Goal: Information Seeking & Learning: Learn about a topic

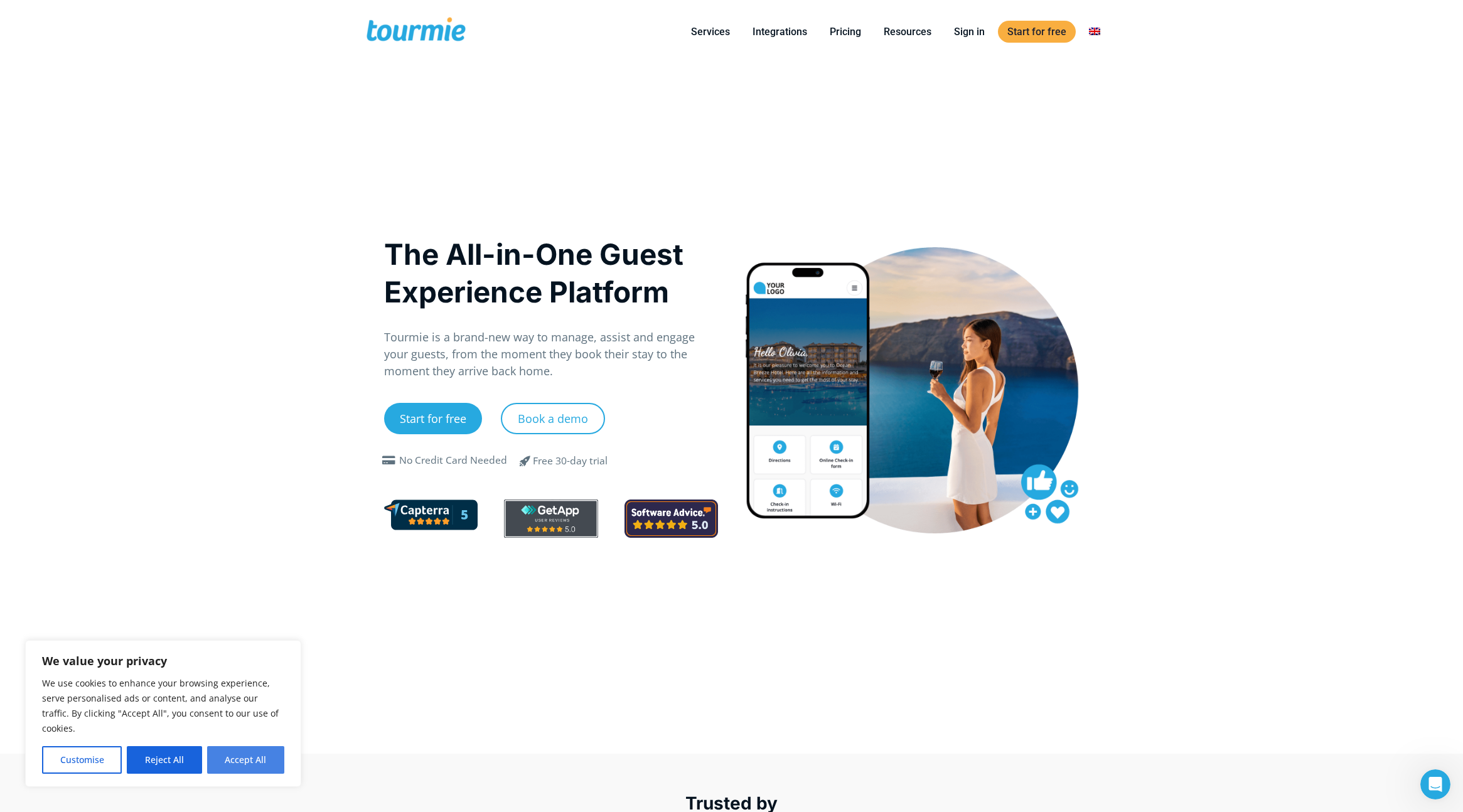
click at [260, 764] on button "Accept All" at bounding box center [245, 760] width 77 height 28
checkbox input "true"
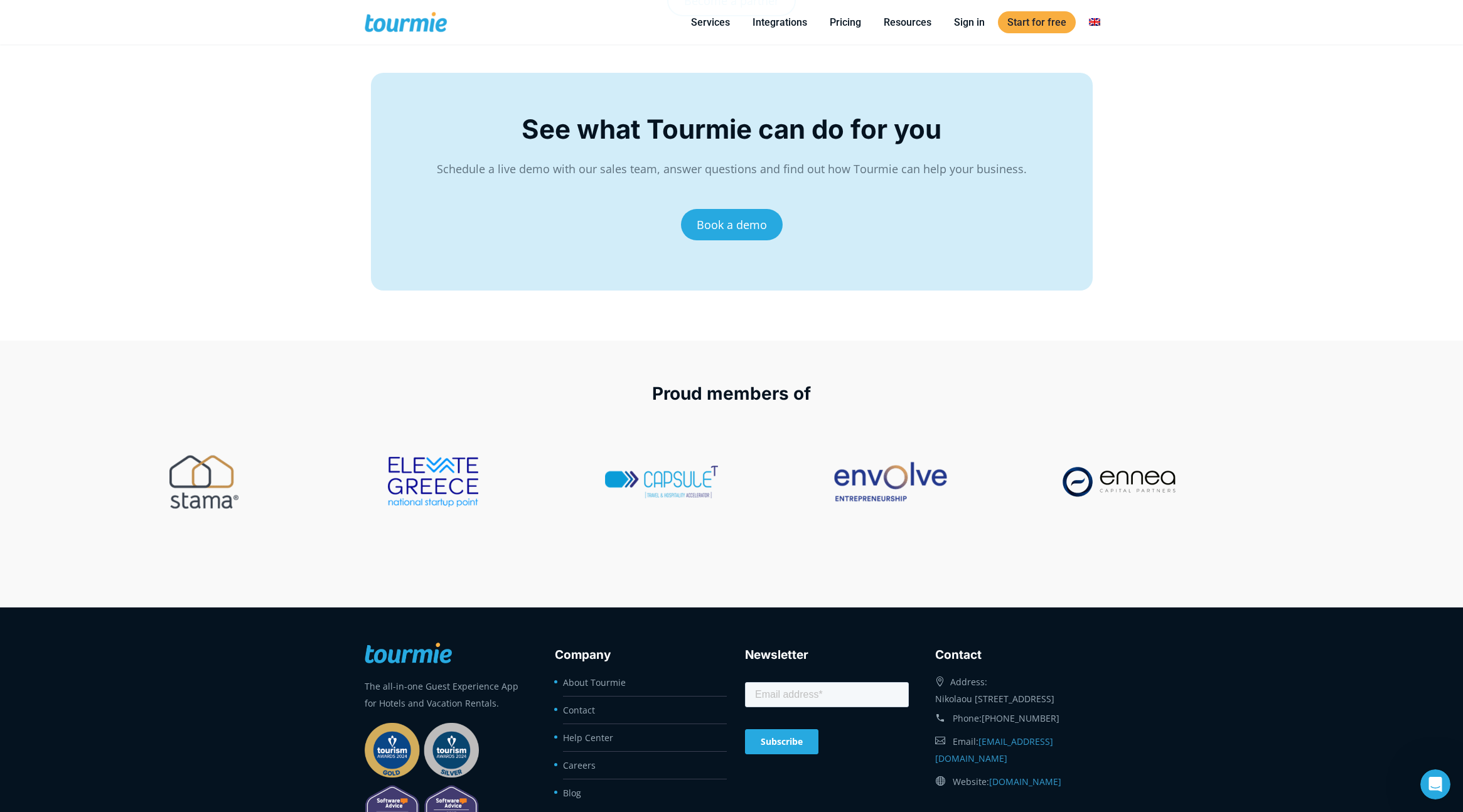
scroll to position [5203, 0]
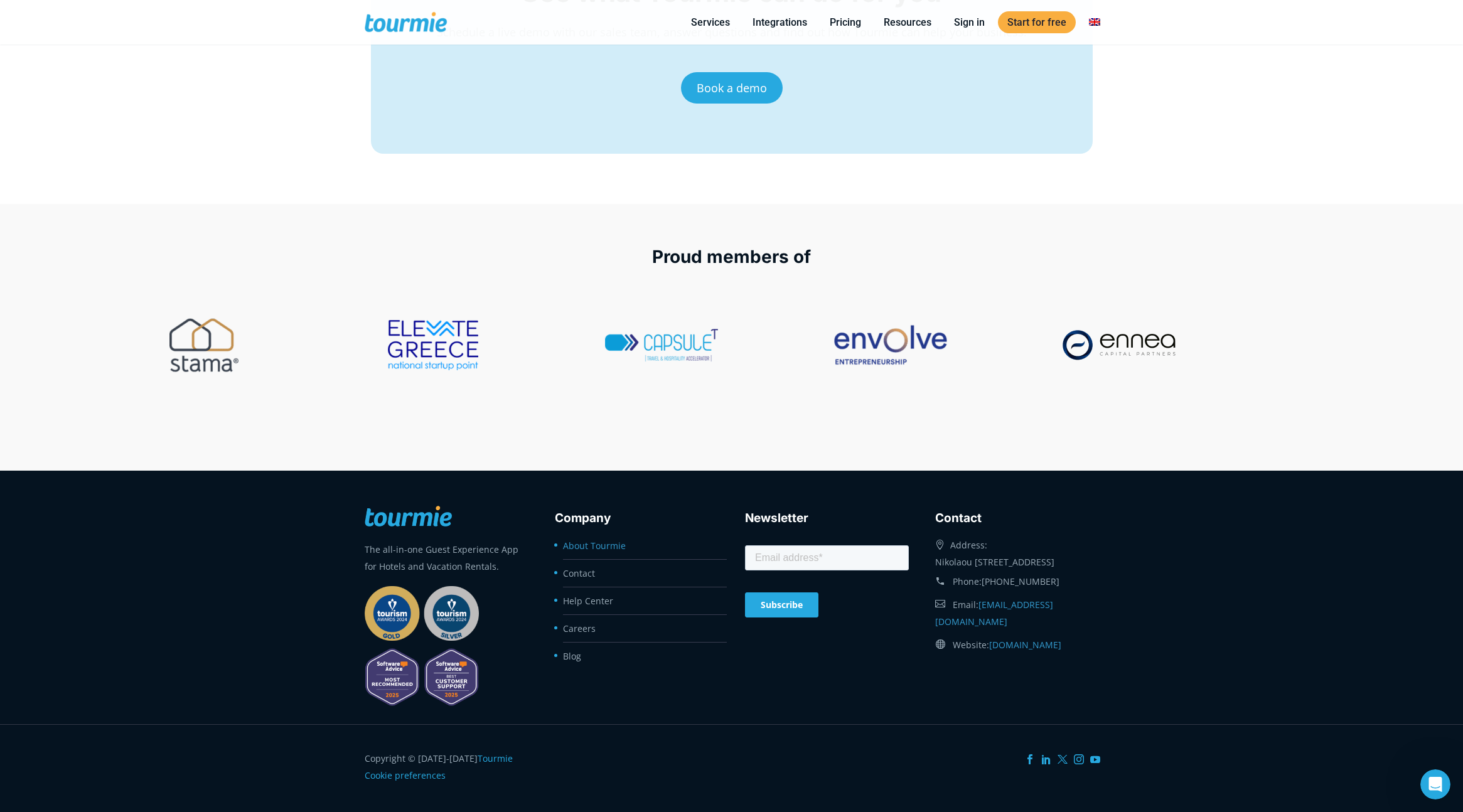
click at [592, 547] on link "About Tourmie" at bounding box center [594, 546] width 63 height 12
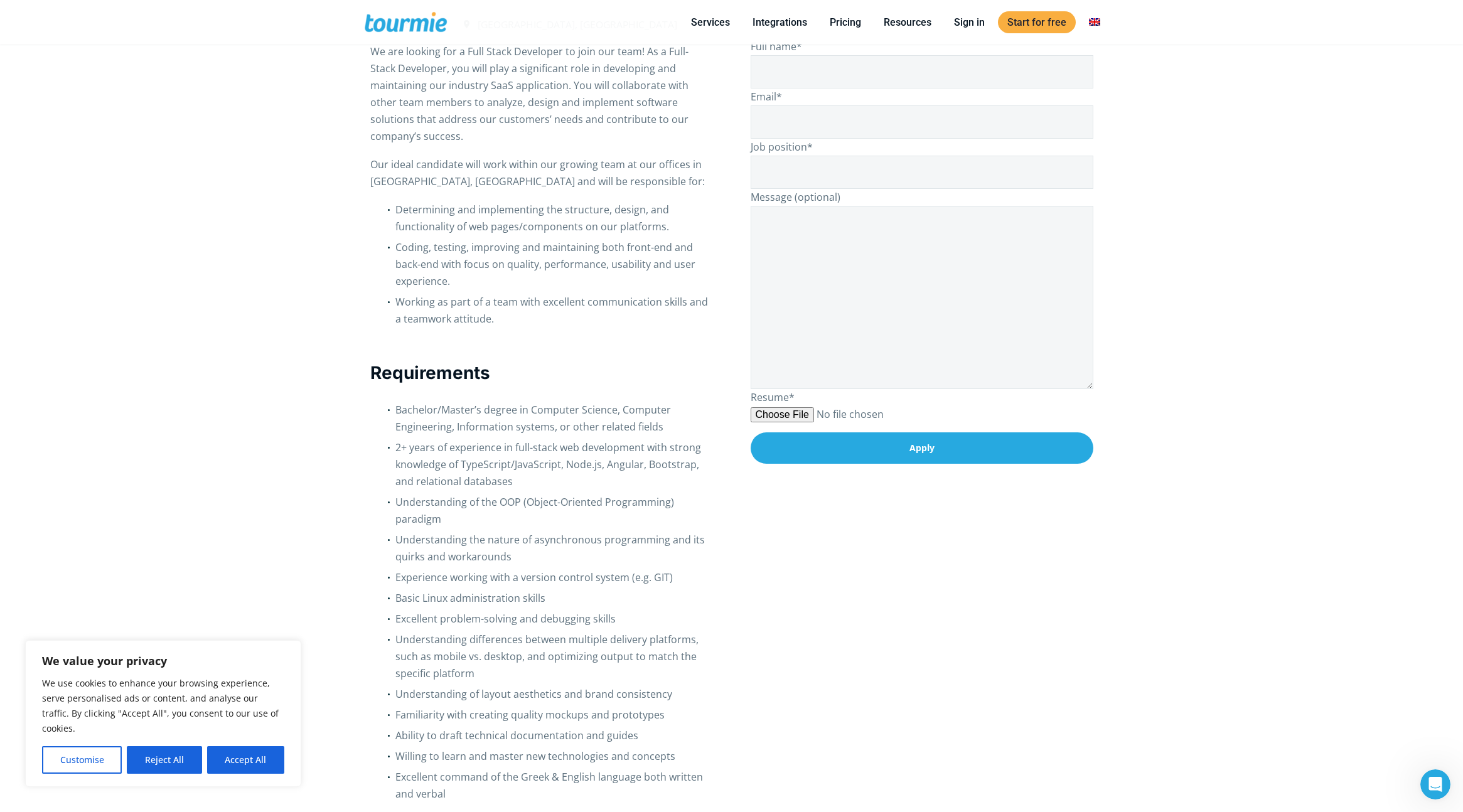
scroll to position [243, 0]
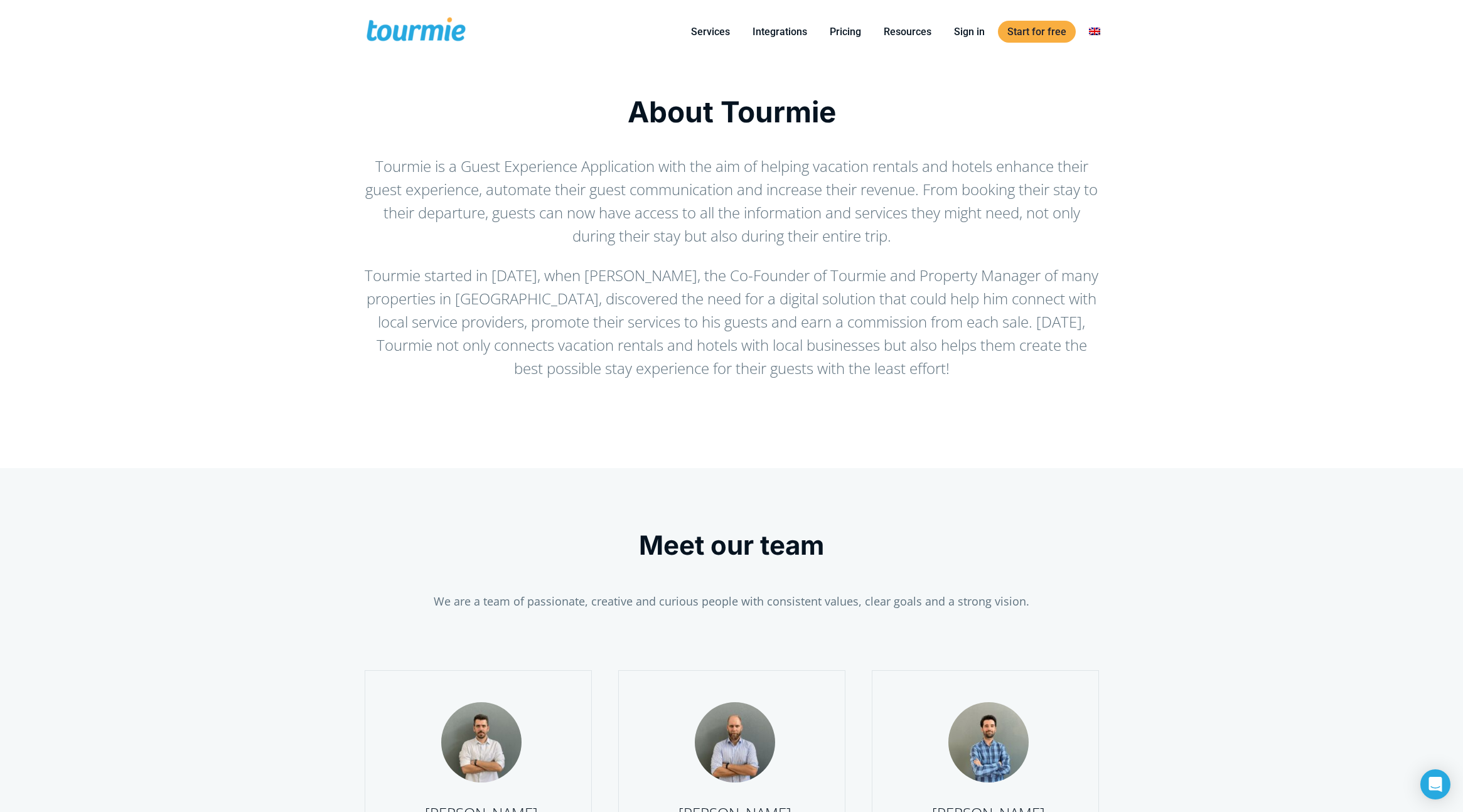
click at [431, 27] on span at bounding box center [416, 32] width 103 height 29
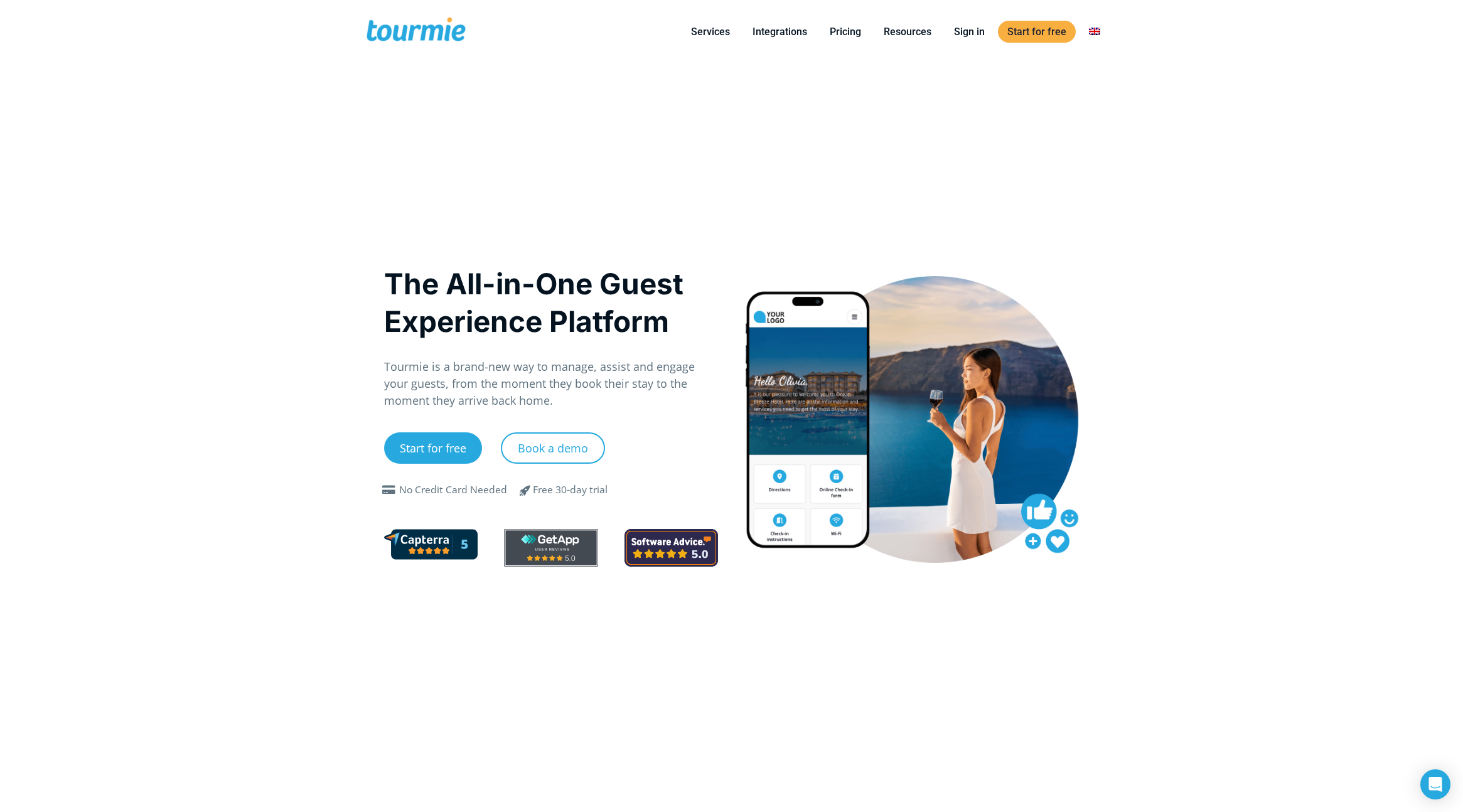
click at [538, 378] on p "Tourmie is a brand-new way to manage, assist and engage your guests, from the m…" at bounding box center [551, 383] width 334 height 51
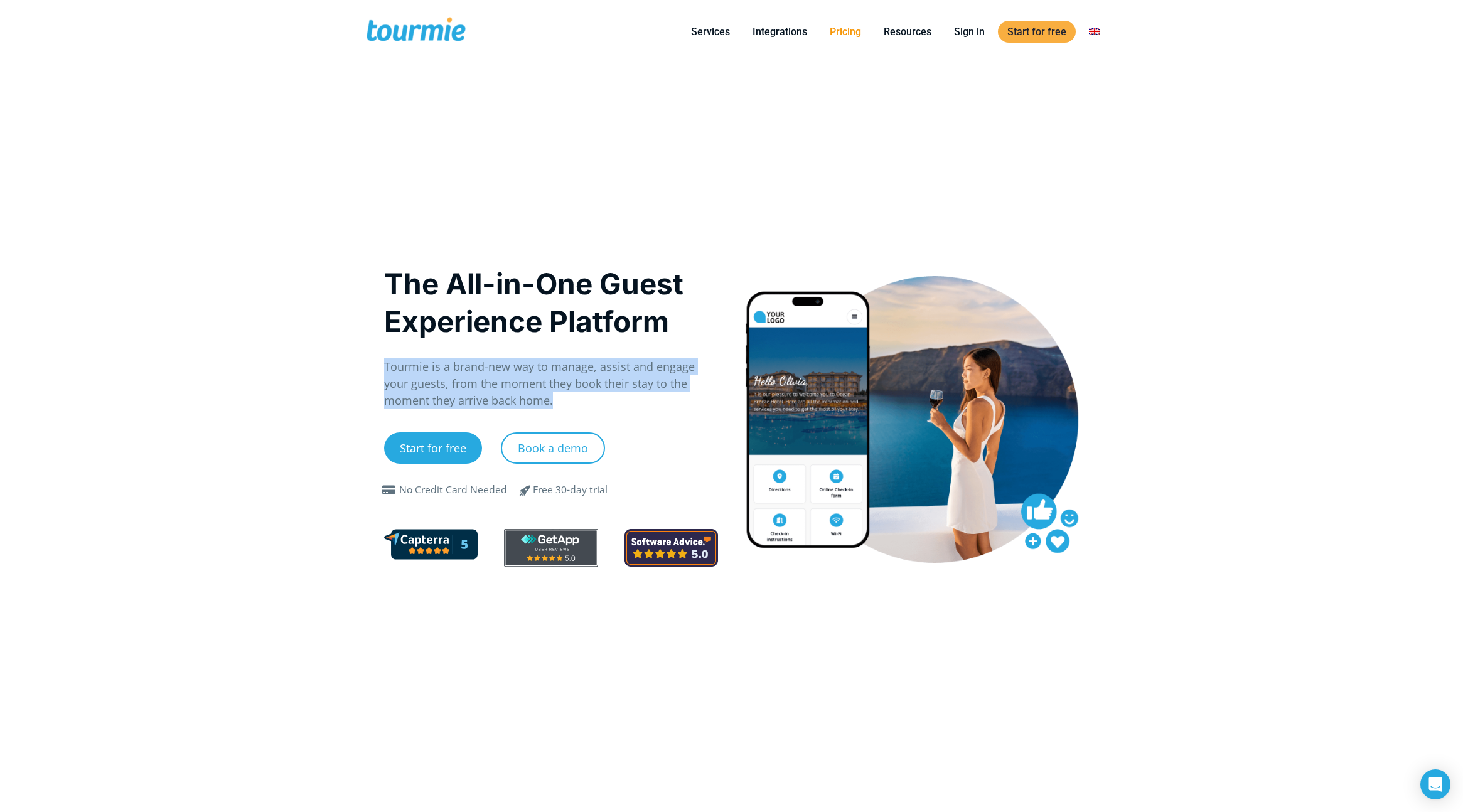
click at [852, 31] on link "Pricing" at bounding box center [845, 32] width 50 height 16
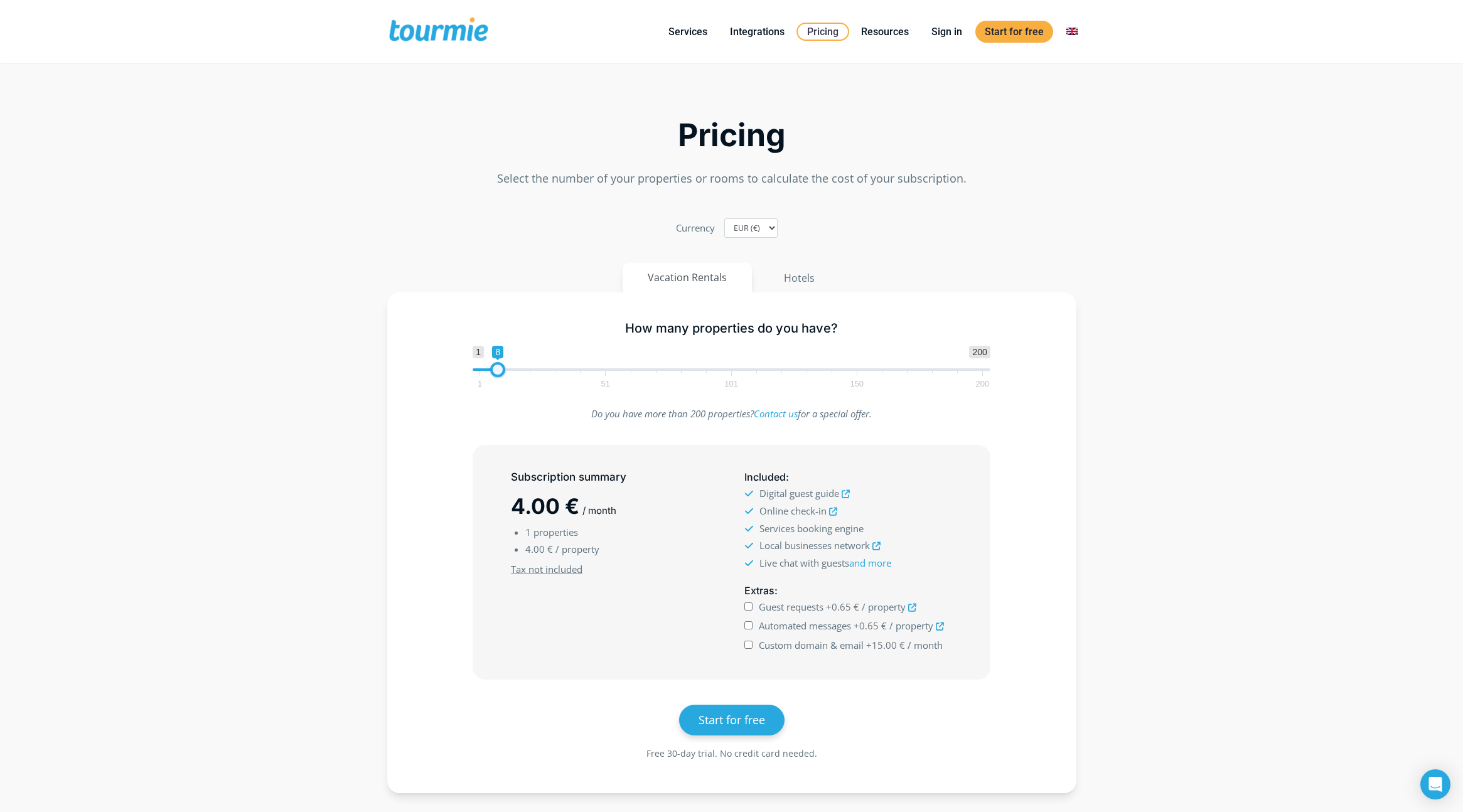
drag, startPoint x: 480, startPoint y: 370, endPoint x: 498, endPoint y: 370, distance: 18.0
click at [498, 370] on span at bounding box center [498, 370] width 15 height 15
drag, startPoint x: 498, startPoint y: 370, endPoint x: 416, endPoint y: 370, distance: 82.0
click at [416, 370] on div "How many properties do you have? 1 200 0 0 1 1 51 101 150 200 1" at bounding box center [732, 352] width 653 height 82
click at [492, 372] on span "1 51 101 150 200" at bounding box center [731, 379] width 503 height 16
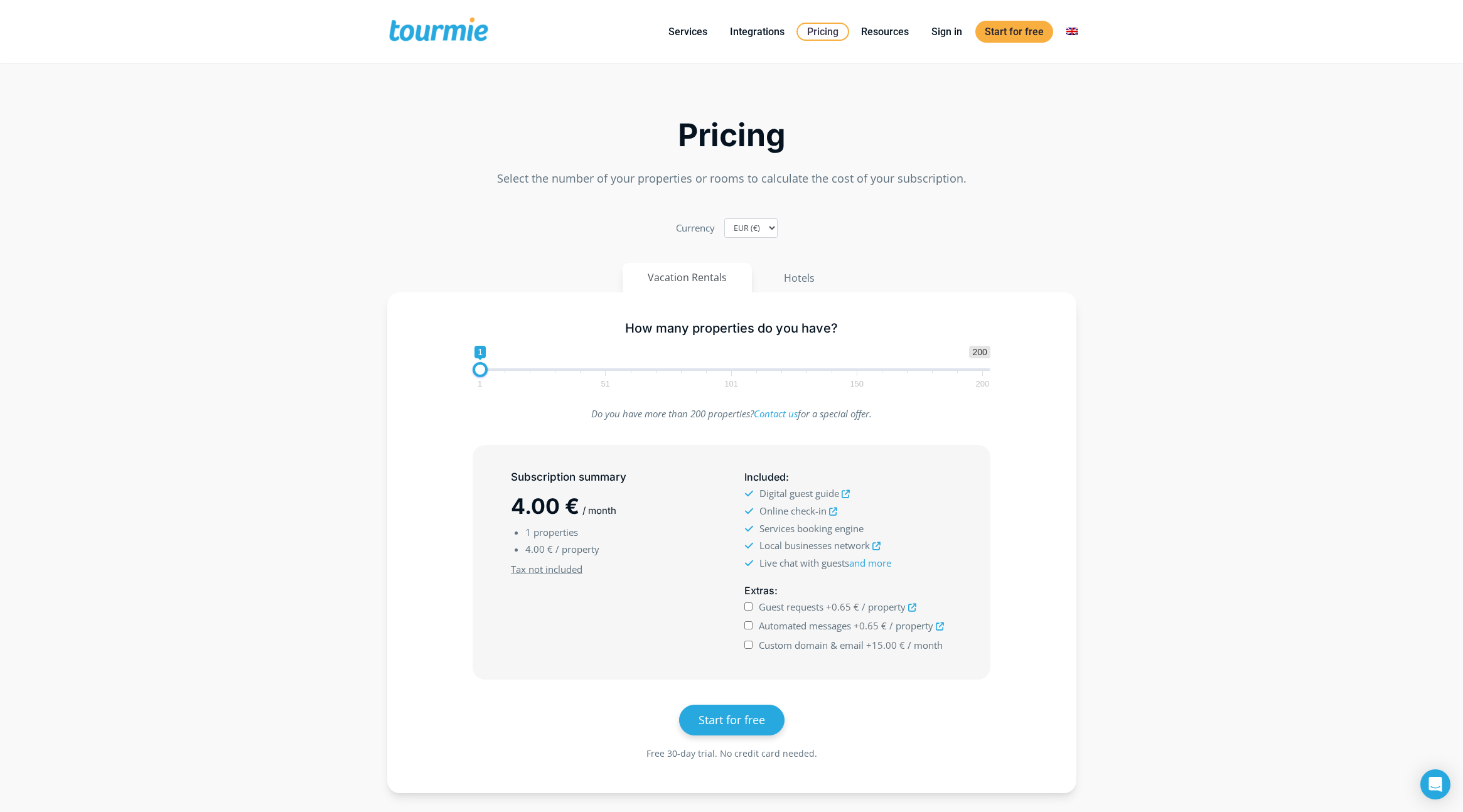
click at [492, 371] on span "1 51 101 150 200" at bounding box center [731, 379] width 503 height 16
click at [493, 368] on span at bounding box center [731, 370] width 518 height 3
click at [502, 368] on span "1 200 0 0 6 1 51 101 150 200" at bounding box center [731, 366] width 518 height 40
click at [507, 372] on span at bounding box center [502, 370] width 15 height 15
drag, startPoint x: 507, startPoint y: 372, endPoint x: 425, endPoint y: 372, distance: 82.0
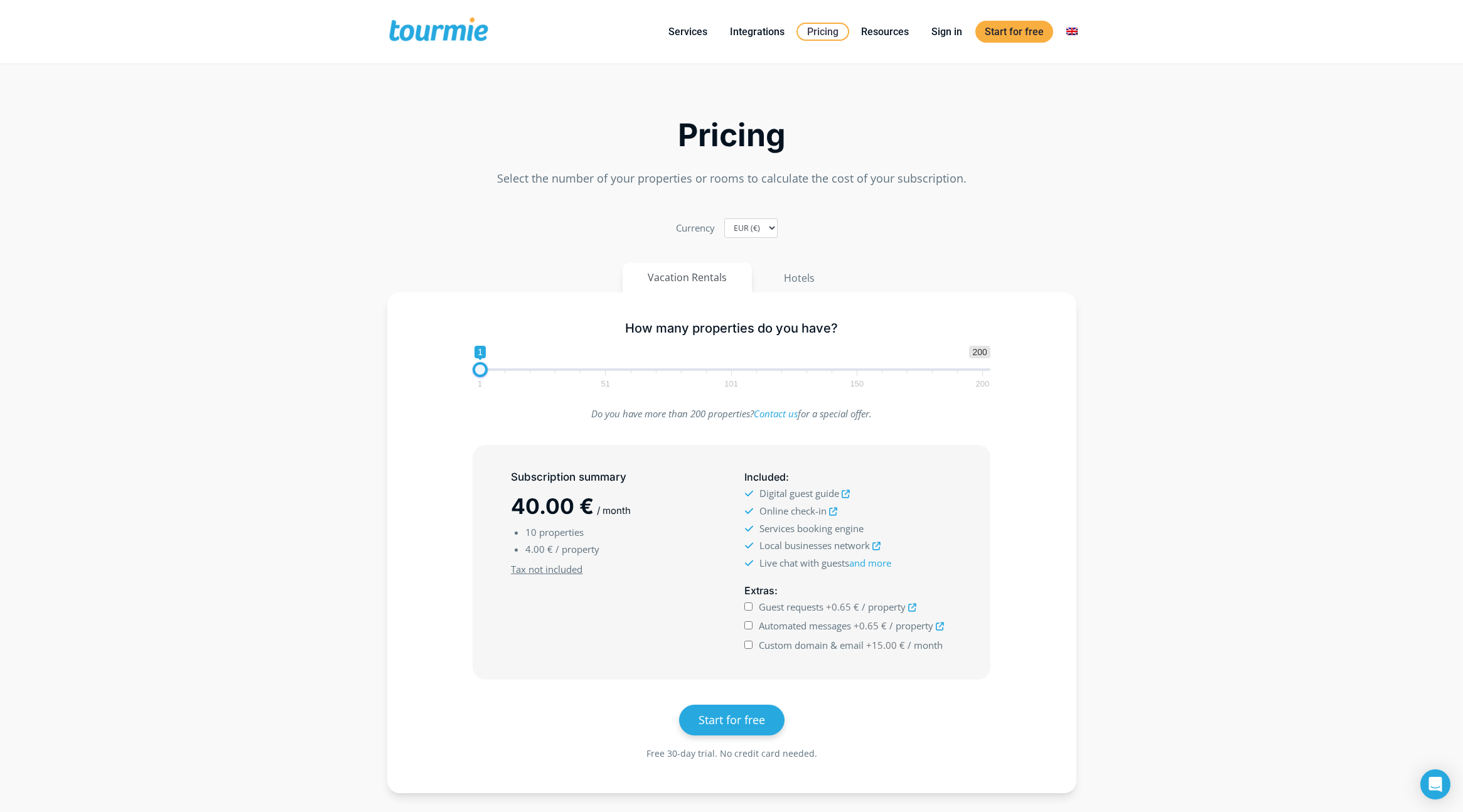
click at [425, 372] on div "How many properties do you have? 1 200 0 0 1 1 51 101 150 200 1" at bounding box center [732, 352] width 653 height 82
drag, startPoint x: 480, startPoint y: 371, endPoint x: 727, endPoint y: 383, distance: 247.3
click at [727, 383] on span "1 200 0 0 99 1 51 101 150 200" at bounding box center [731, 366] width 518 height 40
drag, startPoint x: 730, startPoint y: 378, endPoint x: 743, endPoint y: 379, distance: 13.0
click at [743, 379] on span "1 51 101 150 200" at bounding box center [731, 379] width 503 height 16
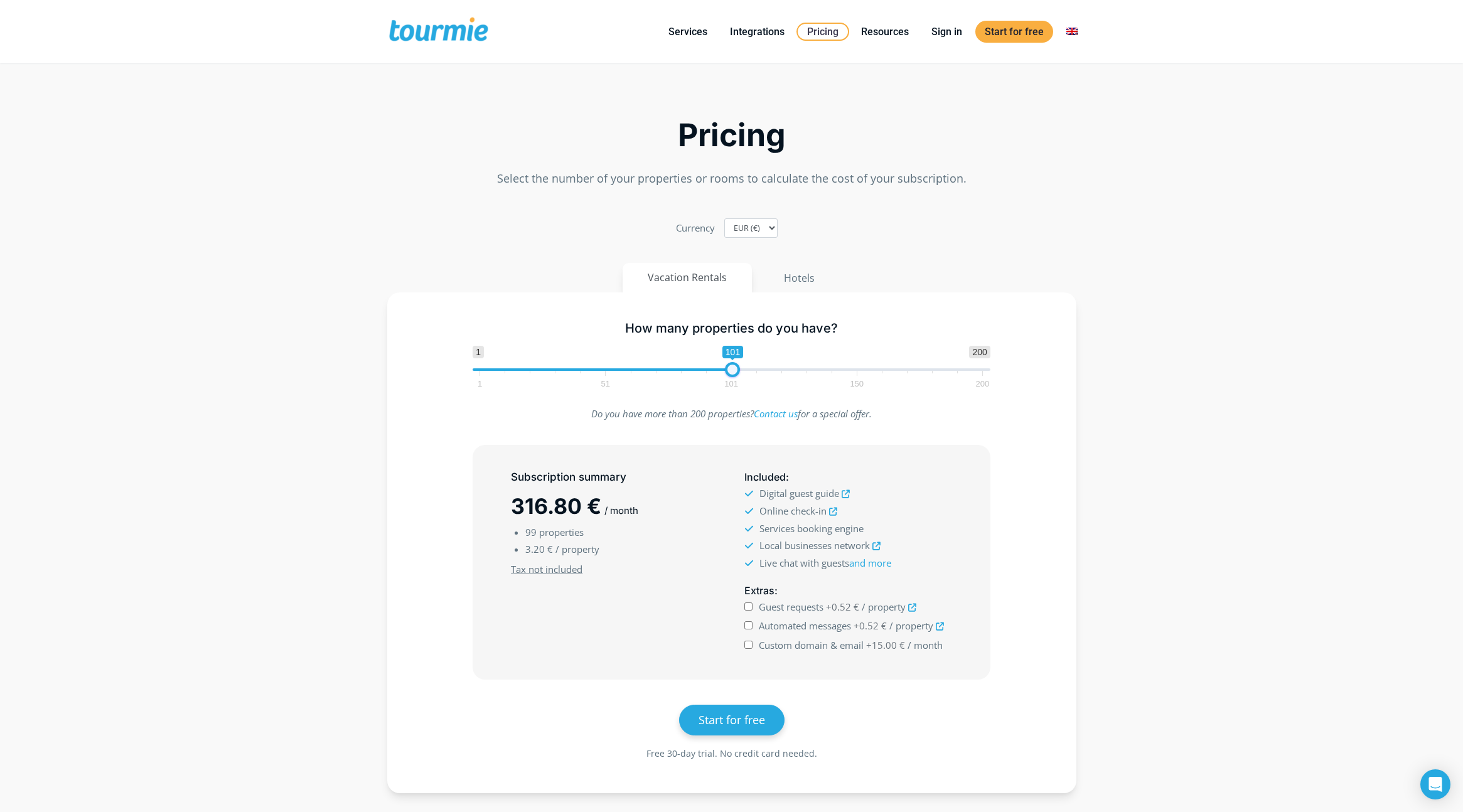
type input "100"
click at [731, 373] on span at bounding box center [730, 370] width 15 height 15
click at [782, 611] on span "Guest requests" at bounding box center [791, 606] width 64 height 13
click at [752, 610] on input "Guest requests +0.52 € / property" at bounding box center [748, 606] width 8 height 8
checkbox input "true"
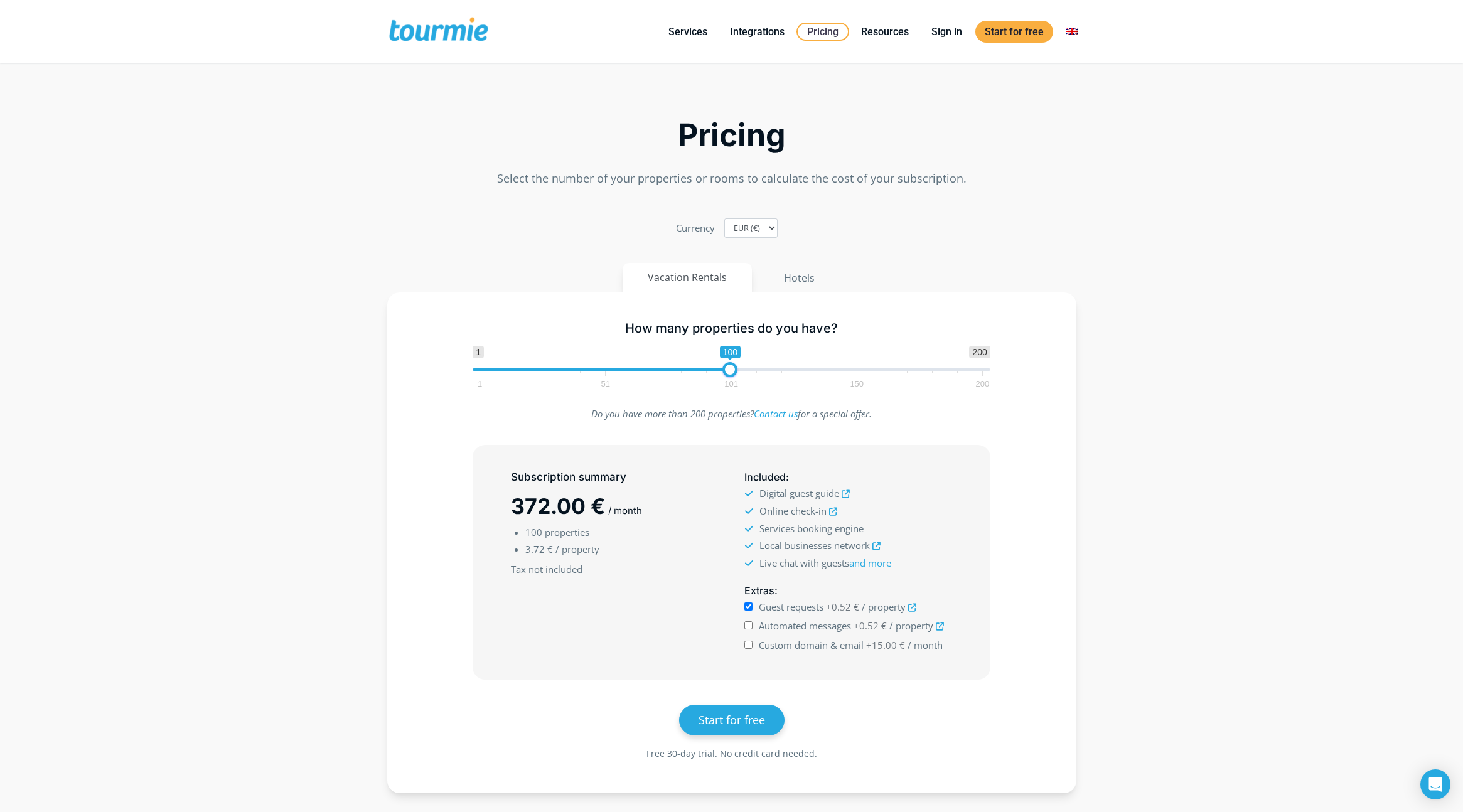
click at [782, 624] on span "Automated messages" at bounding box center [805, 626] width 92 height 13
click at [752, 624] on input "Automated messages +0.52 € / property" at bounding box center [748, 626] width 8 height 8
checkbox input "true"
click at [782, 646] on span "Custom domain & email" at bounding box center [811, 645] width 105 height 13
click at [752, 646] on input "Custom domain & email +15.00 € / month" at bounding box center [748, 645] width 8 height 8
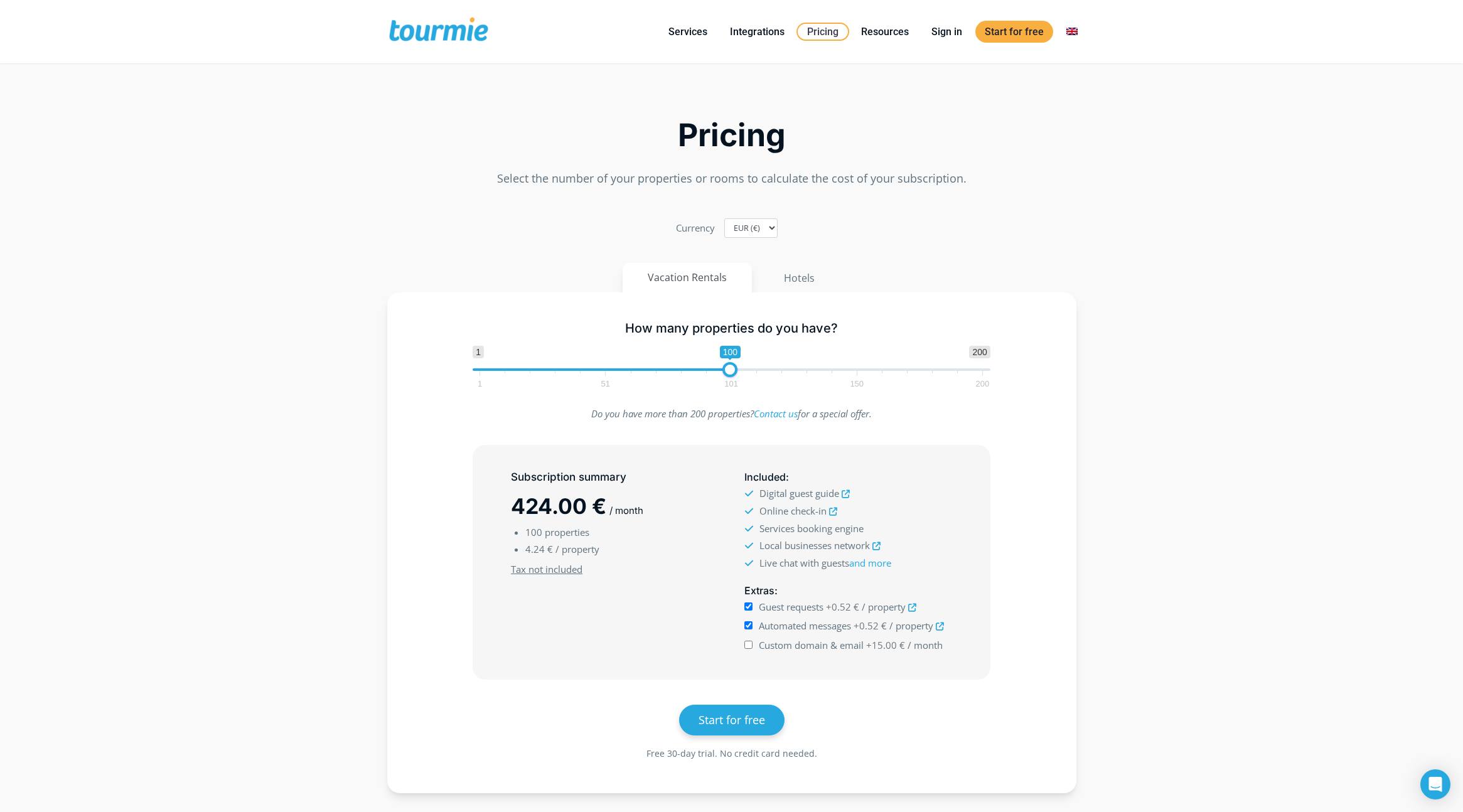
checkbox input "true"
click at [812, 295] on div "How many properties do you have? 1 200 0 0 100 1 51 101 150 200 100 Do you have…" at bounding box center [732, 543] width 689 height 501
click at [805, 289] on button "Hotels" at bounding box center [800, 277] width 82 height 30
click at [777, 36] on link "Integrations" at bounding box center [757, 32] width 74 height 16
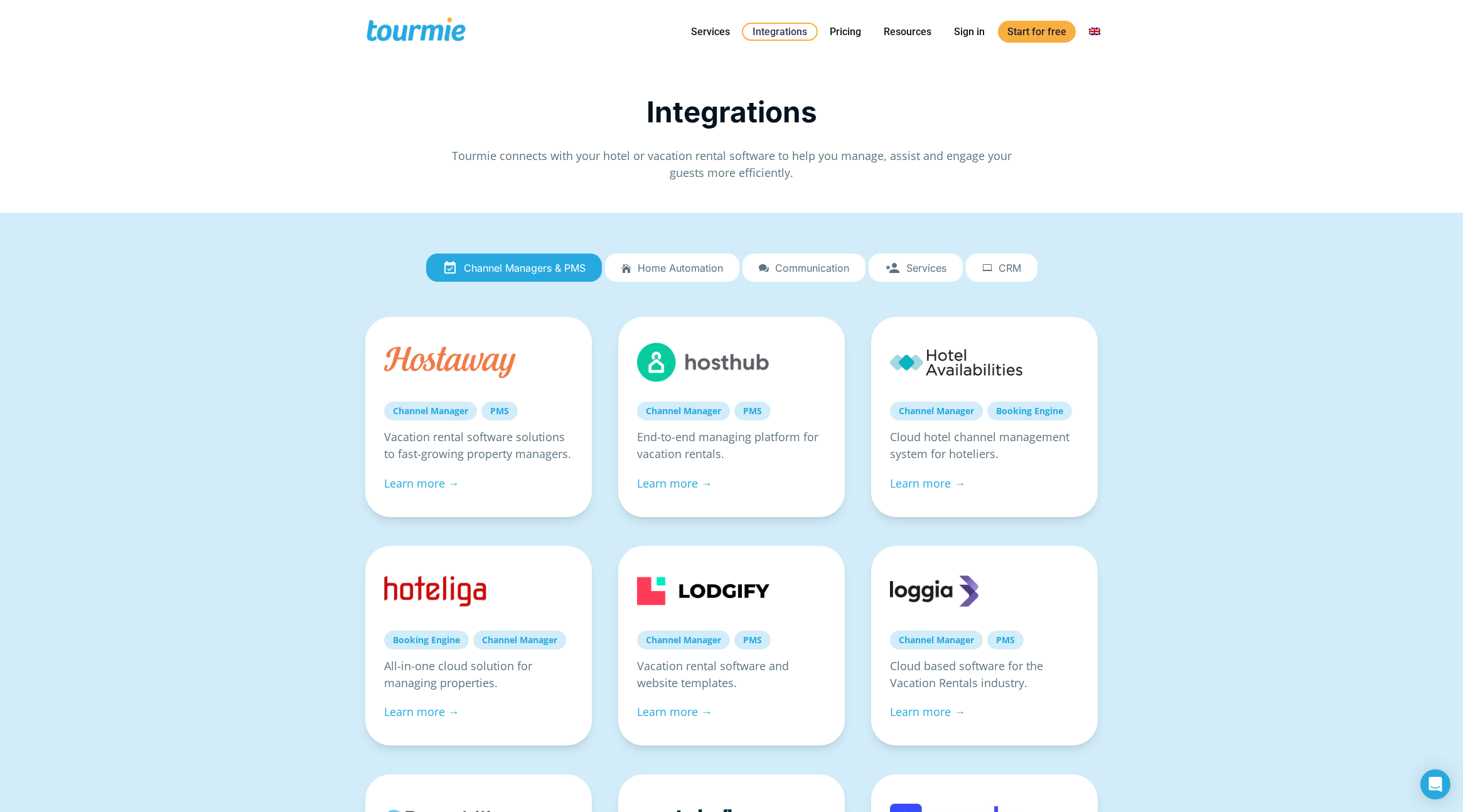
click at [673, 272] on span "Home automation" at bounding box center [680, 267] width 86 height 11
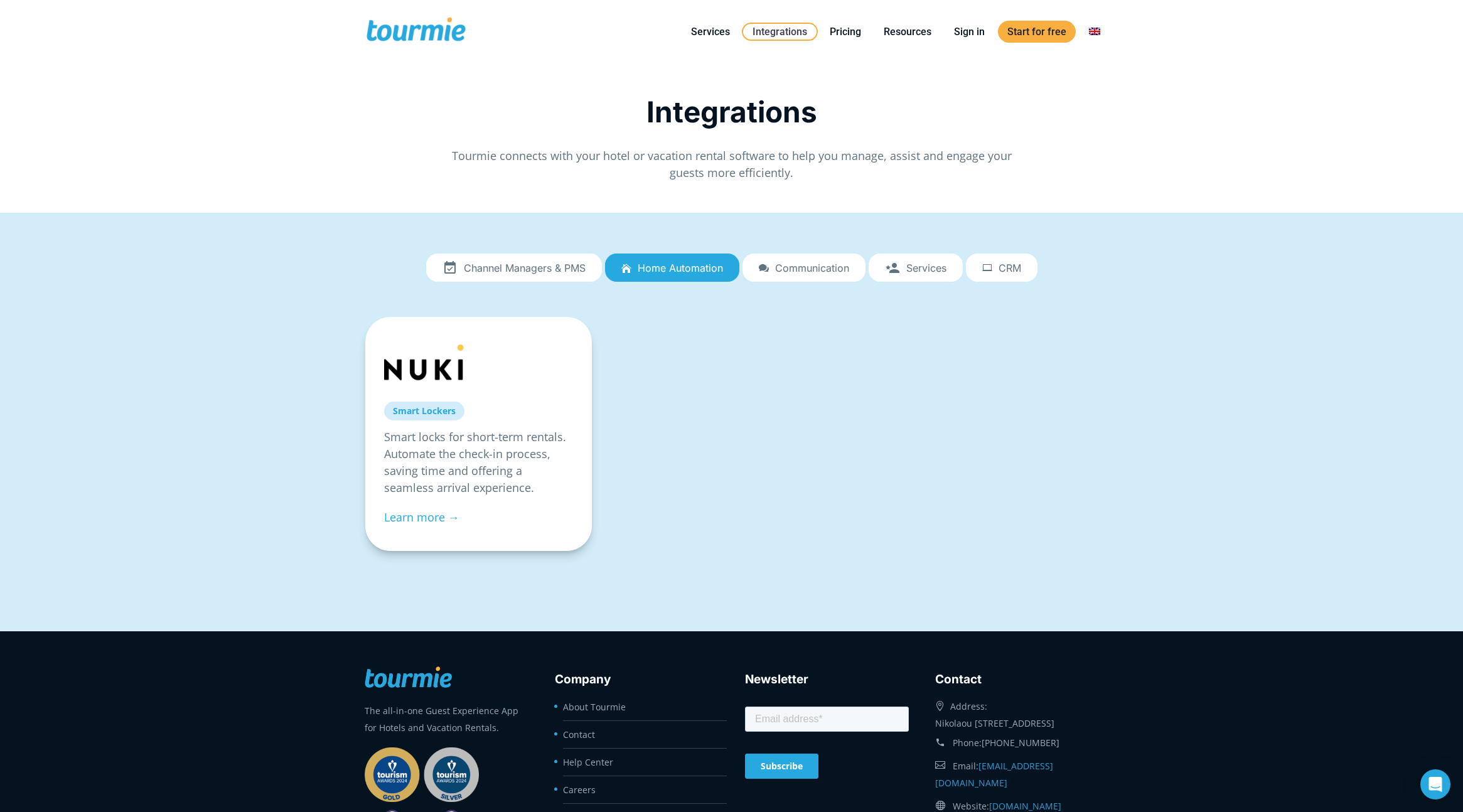
click at [476, 453] on p "Smart locks for short-term rentals. Automate the check-in process, saving time …" at bounding box center [478, 462] width 189 height 68
click at [796, 267] on span "Communication" at bounding box center [812, 267] width 74 height 11
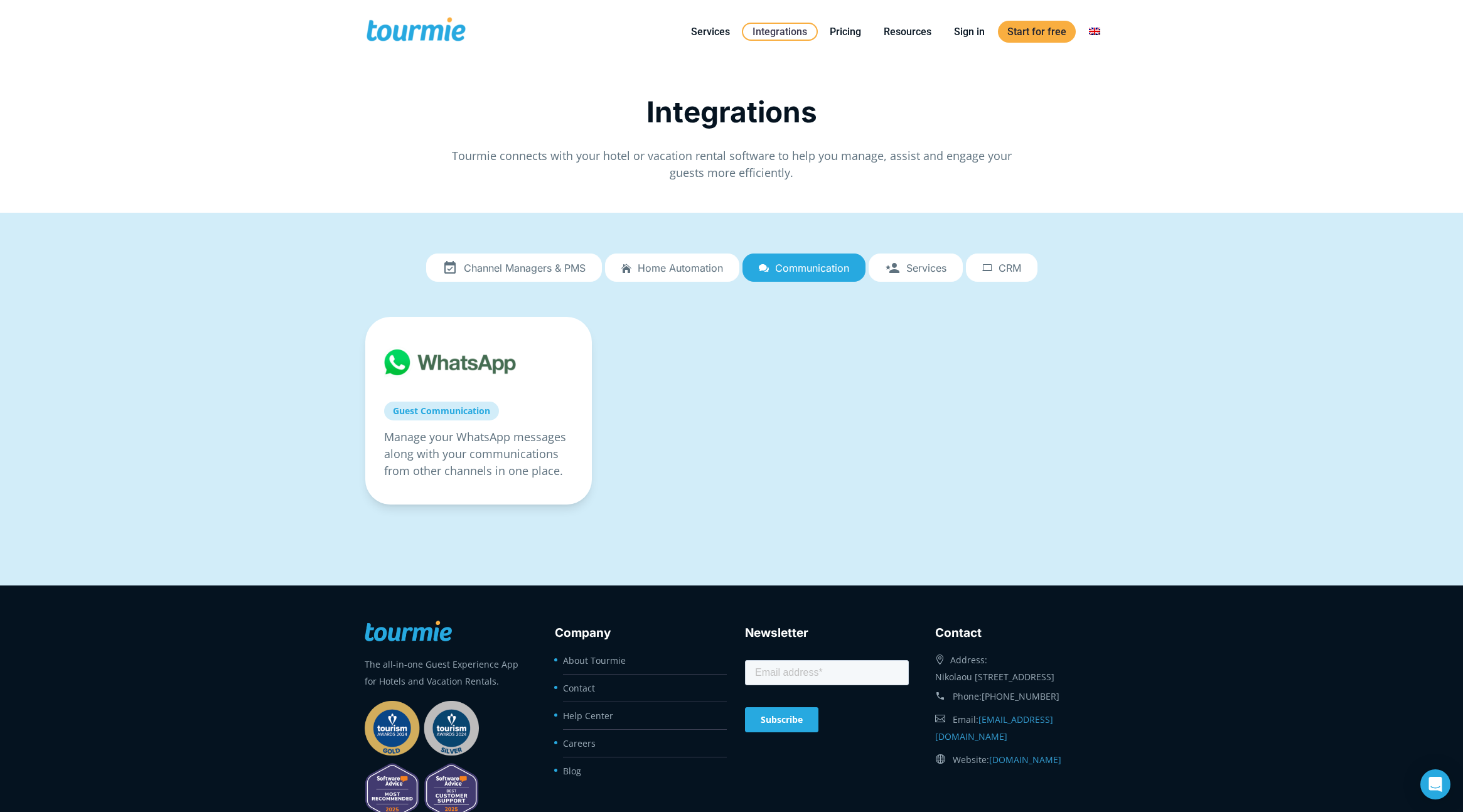
click at [929, 277] on link "Services" at bounding box center [916, 268] width 94 height 29
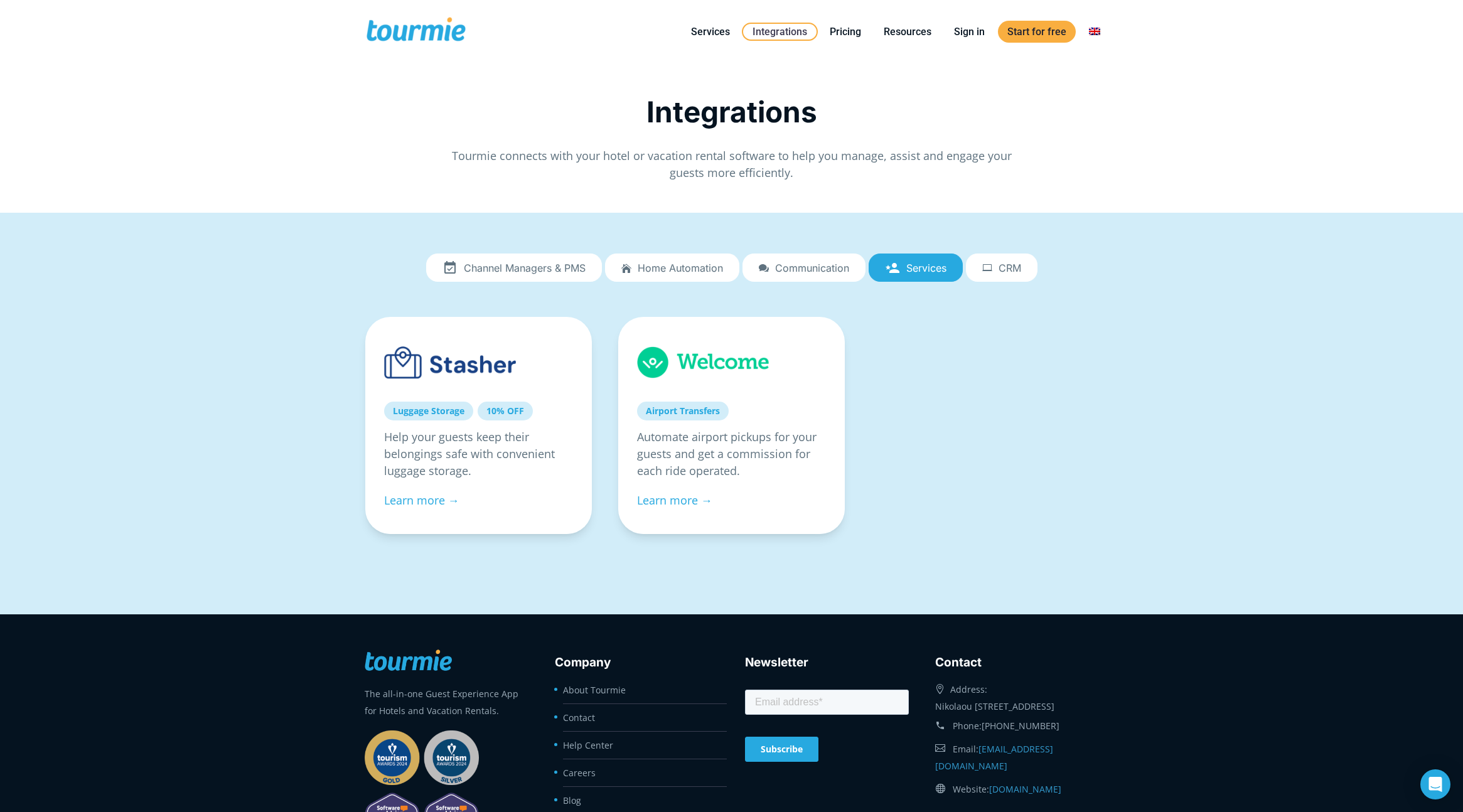
click at [1011, 270] on span "CRM" at bounding box center [1010, 267] width 23 height 11
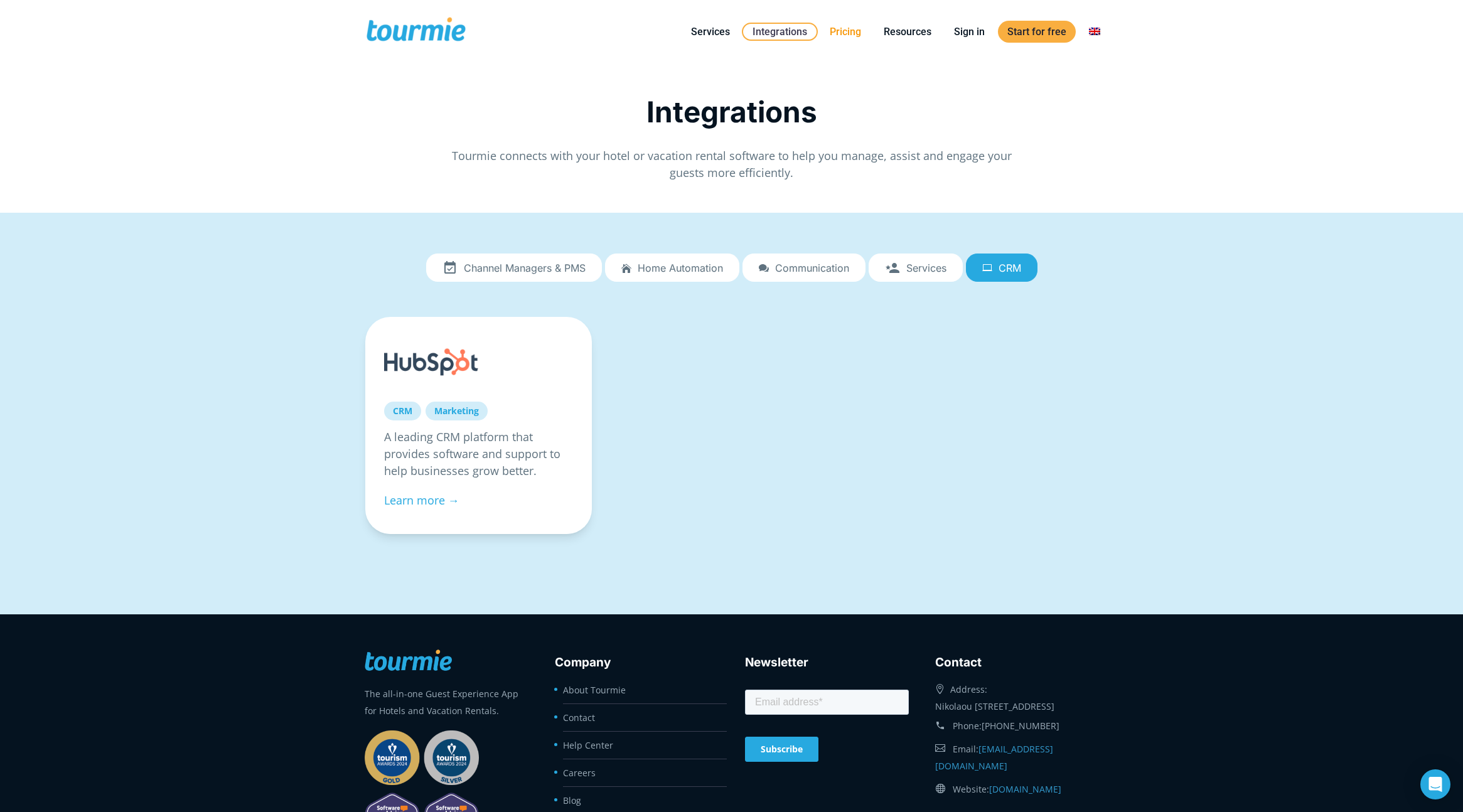
click at [836, 32] on link "Pricing" at bounding box center [845, 32] width 50 height 16
